Goal: Task Accomplishment & Management: Manage account settings

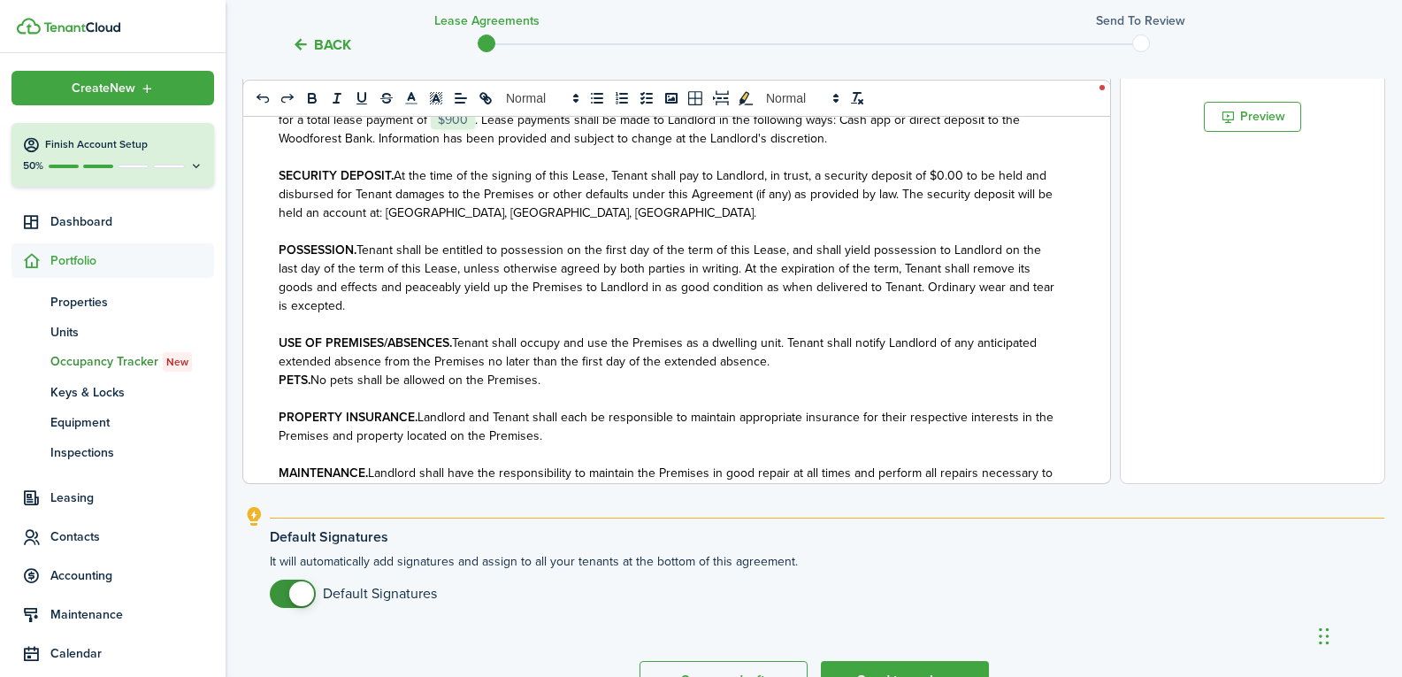
scroll to position [2482, 0]
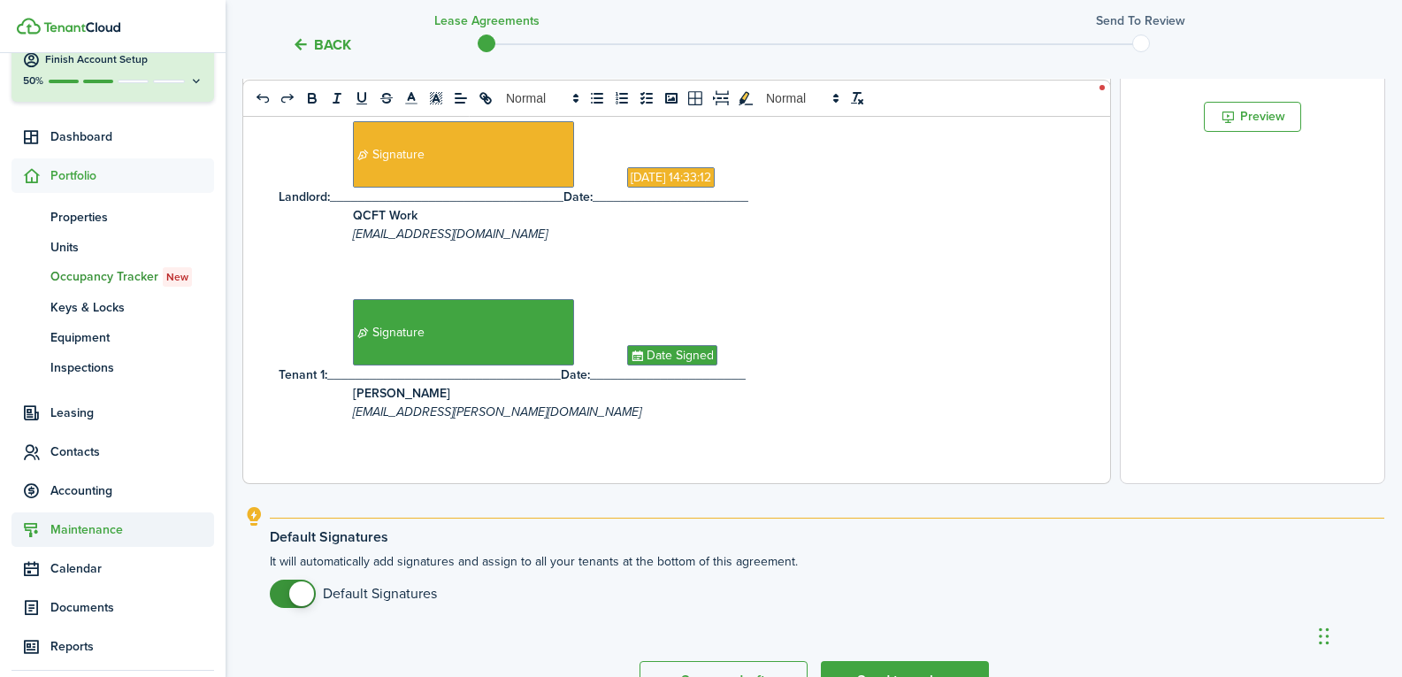
click at [104, 536] on span "Maintenance" at bounding box center [132, 529] width 164 height 19
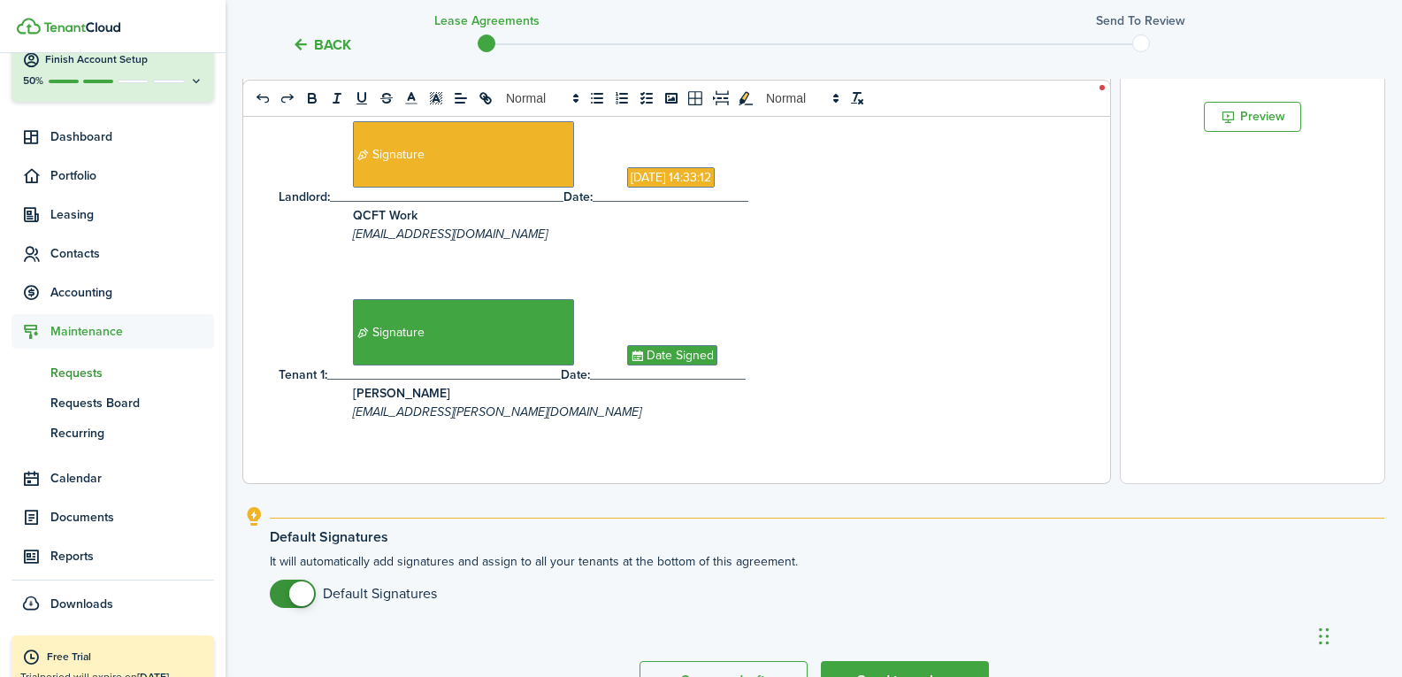
click at [120, 375] on span "Requests" at bounding box center [132, 373] width 164 height 19
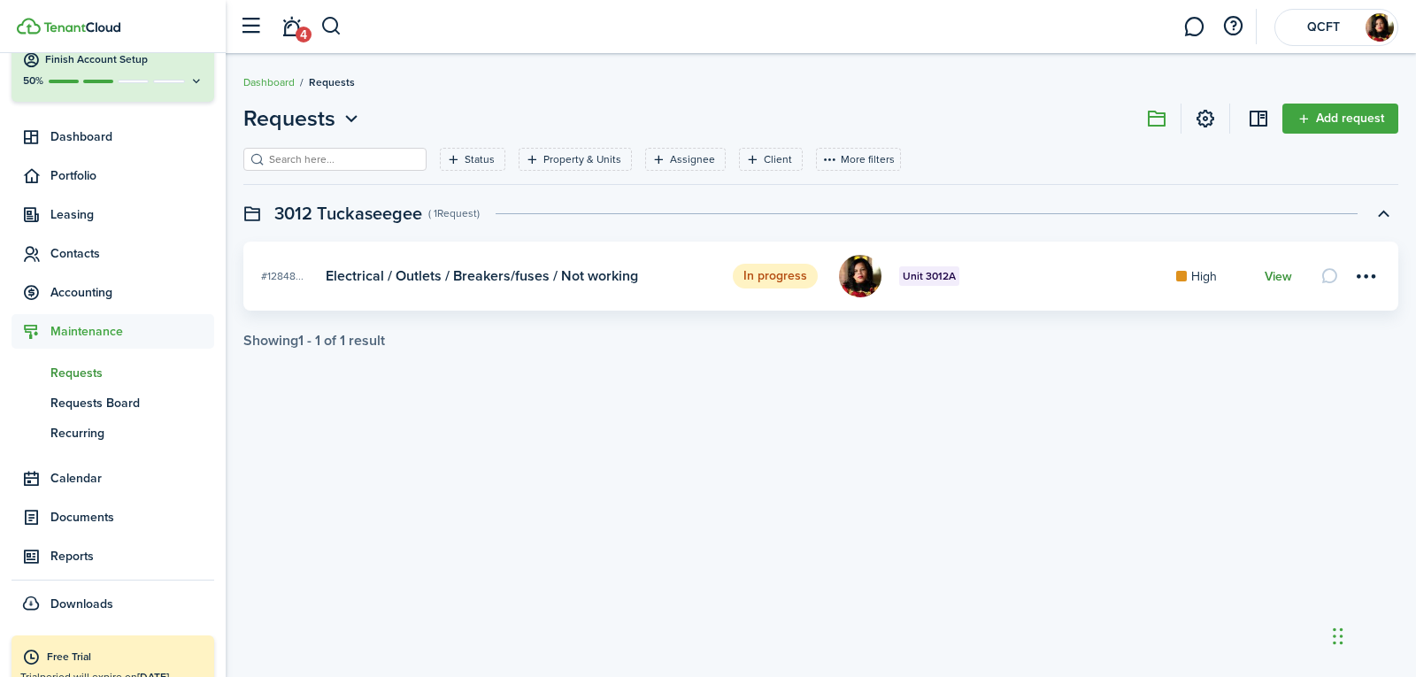
click at [1265, 280] on link "View" at bounding box center [1277, 277] width 27 height 14
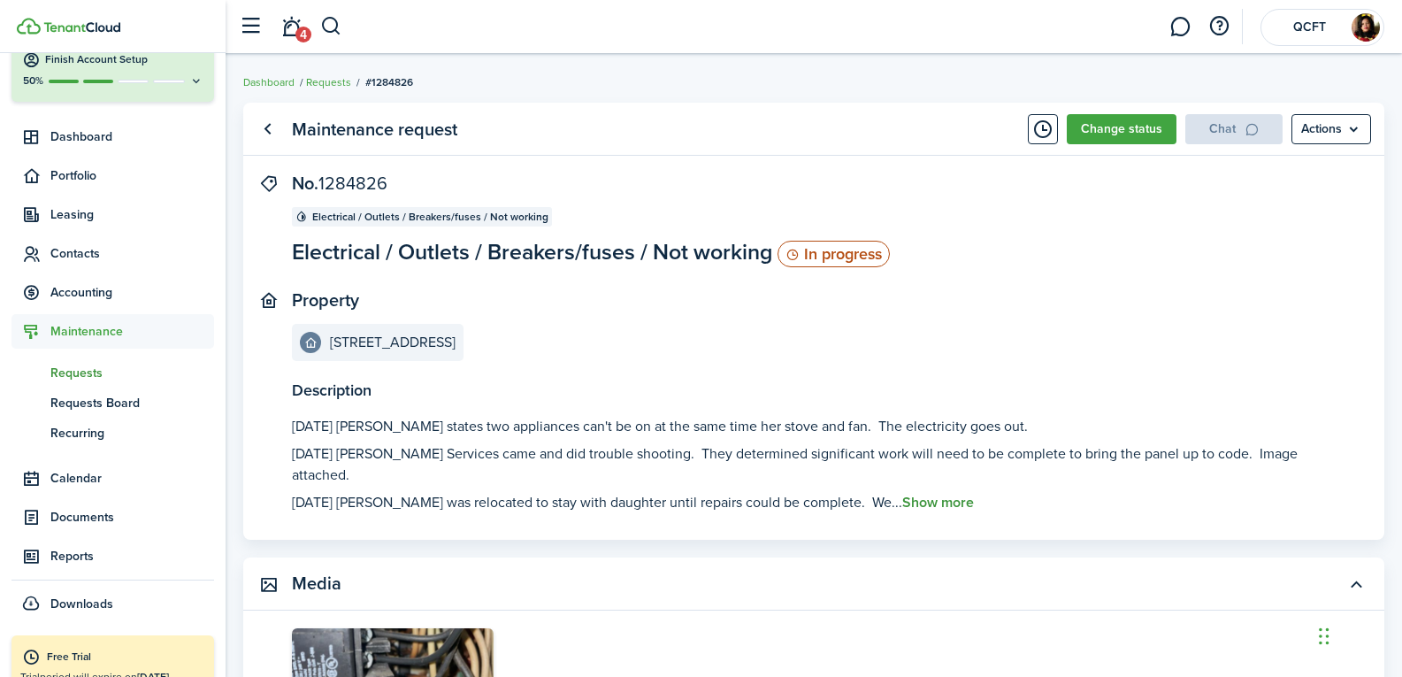
click at [912, 495] on button "Show more" at bounding box center [939, 503] width 72 height 16
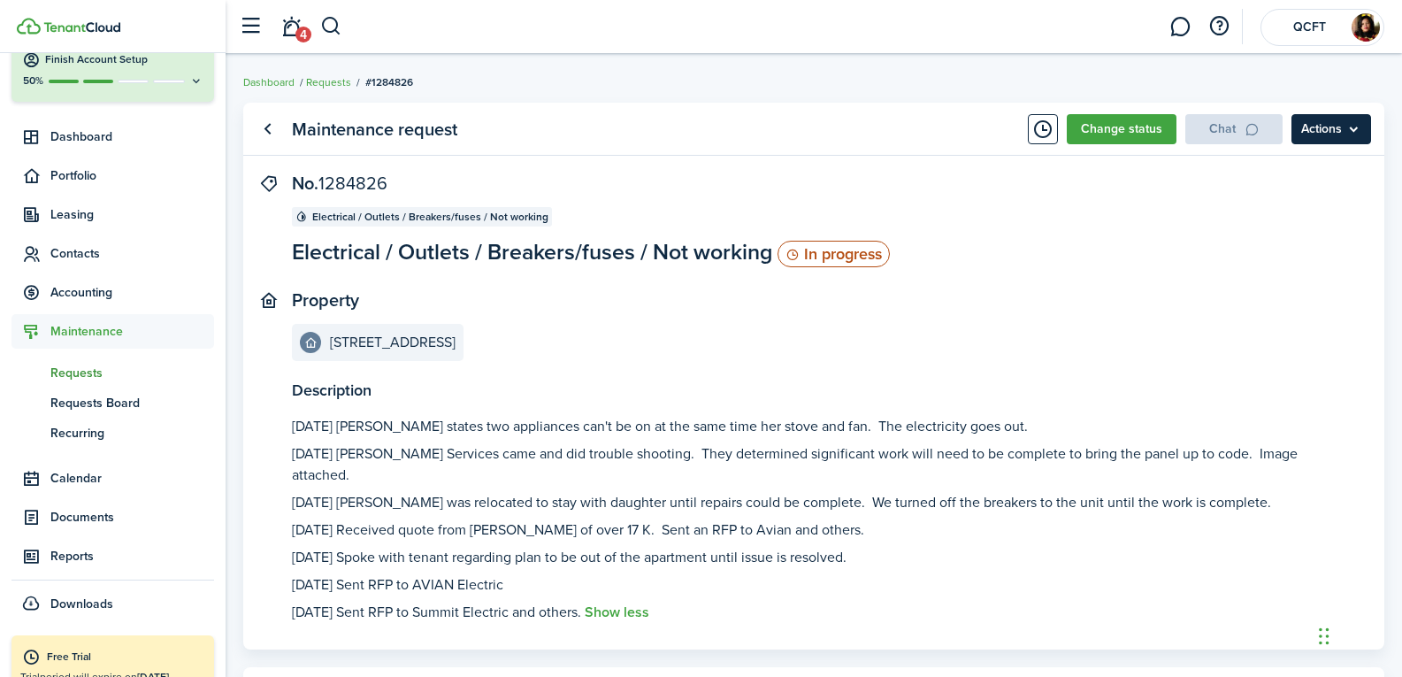
click at [1317, 141] on menu-btn "Actions" at bounding box center [1332, 129] width 80 height 30
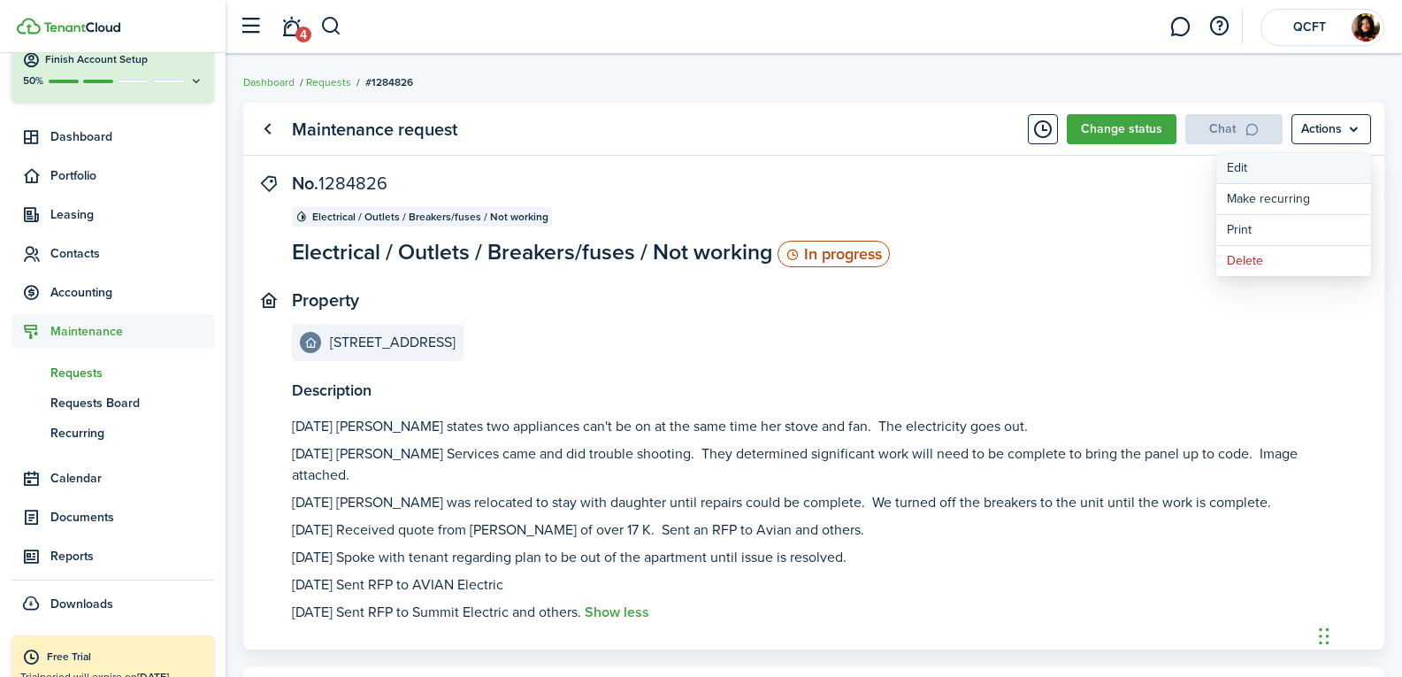
click at [1241, 174] on link "Edit" at bounding box center [1294, 168] width 155 height 30
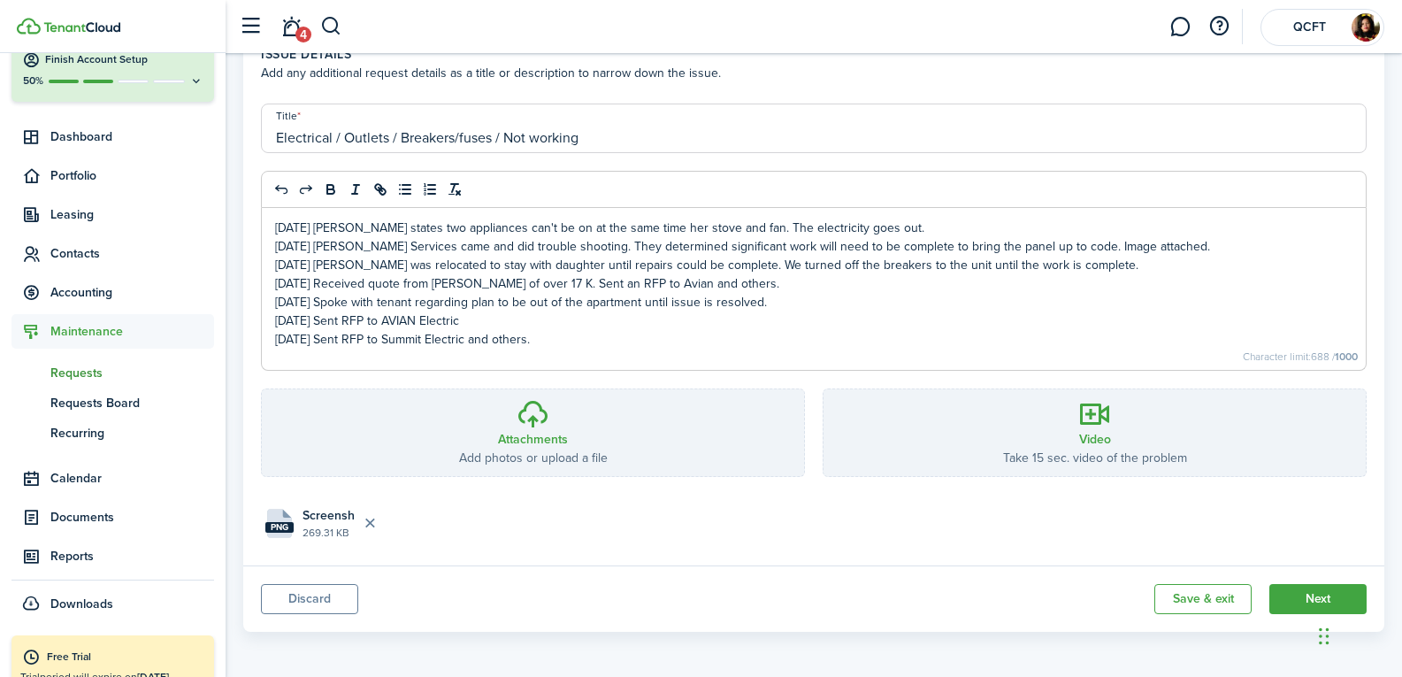
scroll to position [380, 0]
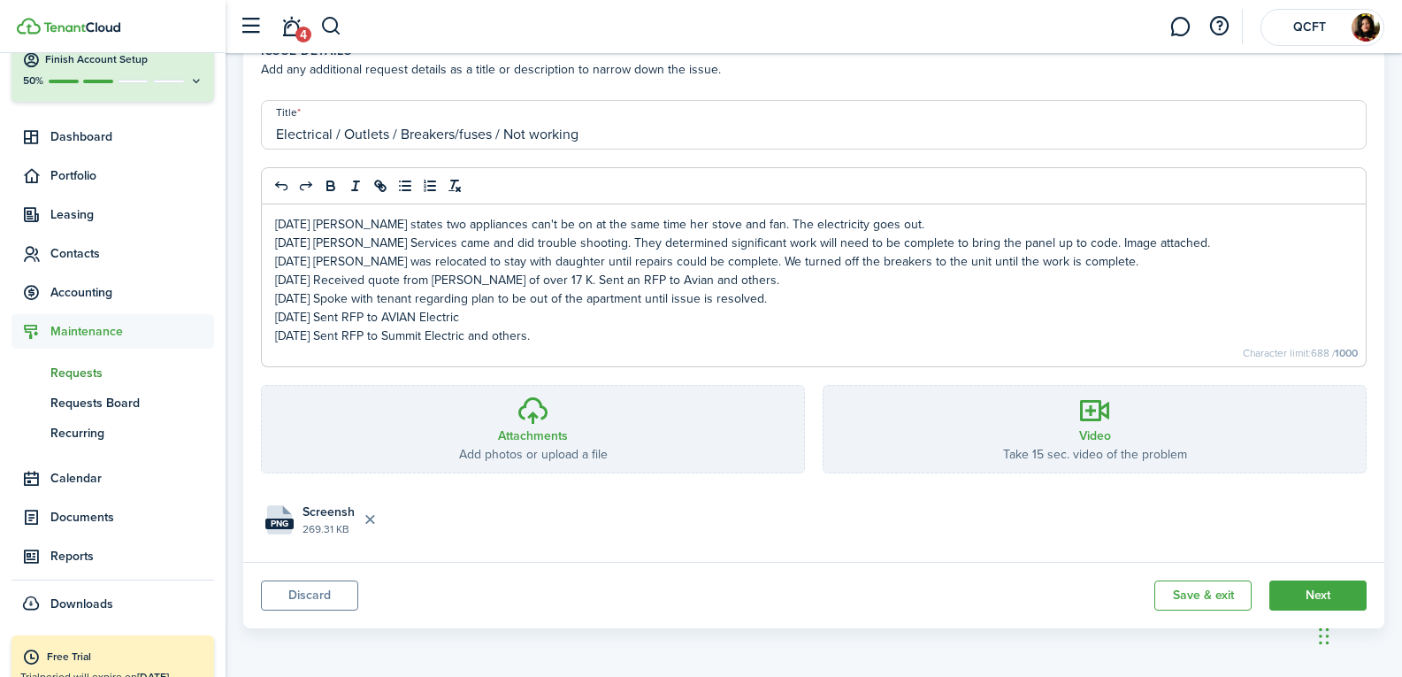
click at [590, 342] on p "[DATE] Sent RFP to Summit Electric and others." at bounding box center [814, 336] width 1078 height 19
